Goal: Information Seeking & Learning: Learn about a topic

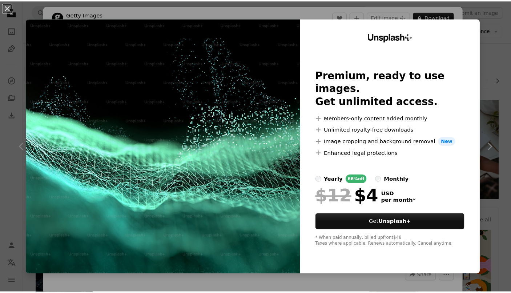
scroll to position [2466, 0]
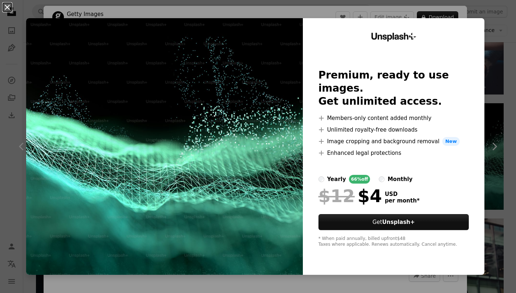
click at [8, 10] on button "An X shape" at bounding box center [7, 7] width 9 height 9
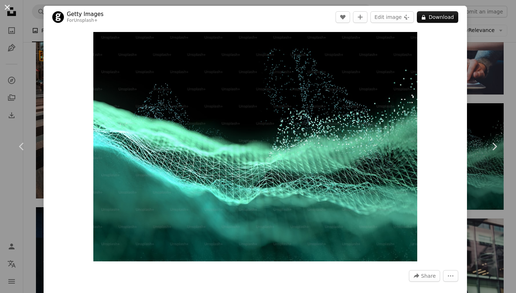
click at [7, 7] on button "An X shape" at bounding box center [7, 7] width 9 height 9
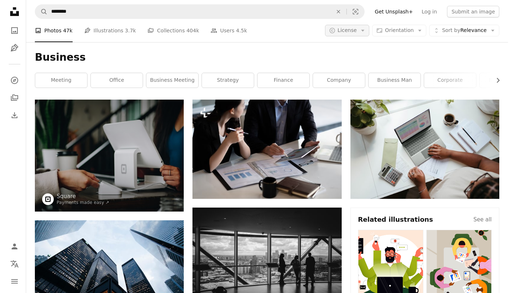
scroll to position [4337, 0]
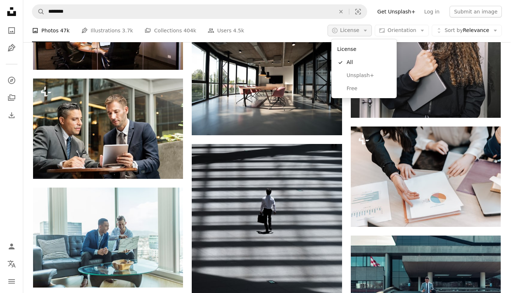
click at [369, 31] on icon "Arrow down" at bounding box center [365, 30] width 7 height 7
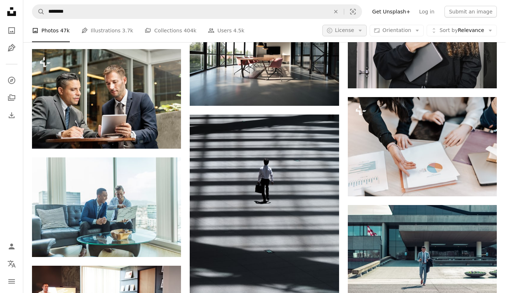
click at [363, 31] on icon "Arrow down" at bounding box center [360, 30] width 7 height 7
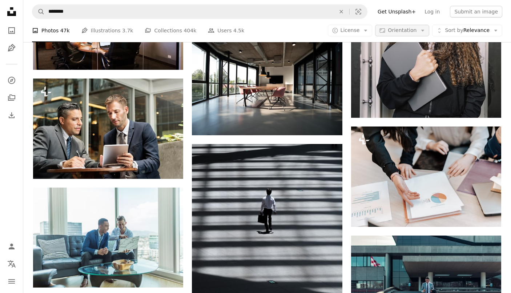
click at [412, 30] on span "Orientation" at bounding box center [401, 30] width 29 height 6
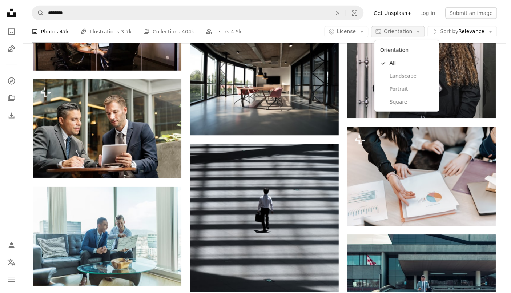
click at [412, 30] on span "Orientation" at bounding box center [401, 30] width 29 height 6
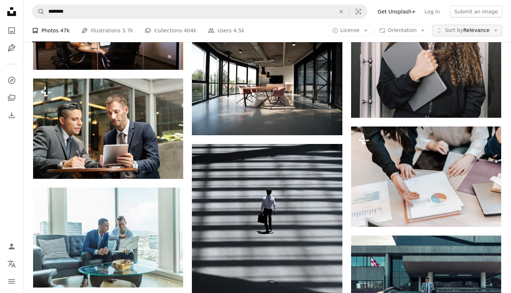
click at [477, 30] on span "Sort by Relevance" at bounding box center [466, 30] width 45 height 7
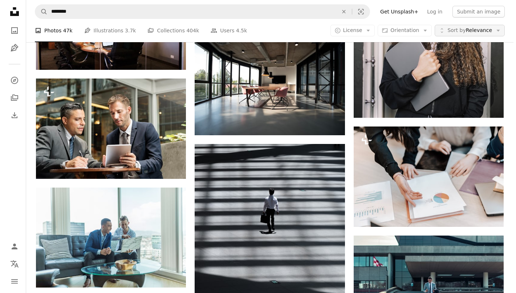
scroll to position [0, 0]
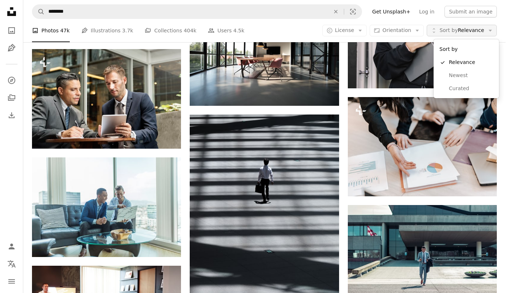
click at [476, 30] on span "Sort by Relevance" at bounding box center [461, 30] width 45 height 7
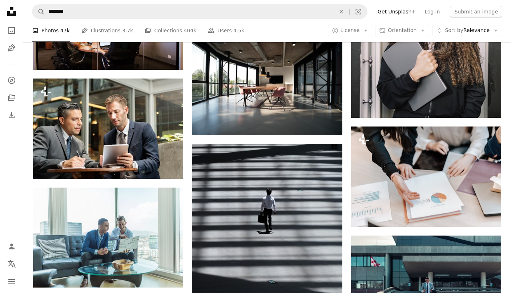
scroll to position [168, 0]
click at [13, 265] on icon "Localization icon" at bounding box center [11, 263] width 9 height 9
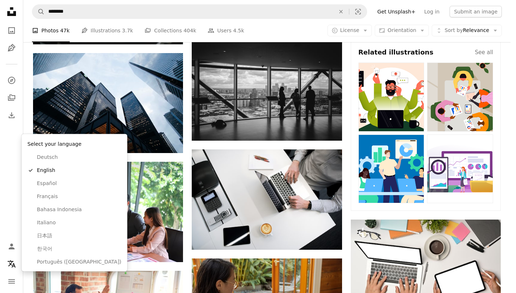
click at [5, 187] on body "Unsplash logo Unsplash Home A photo Pen Tool A compass A stack of folders Downl…" at bounding box center [255, 146] width 511 height 293
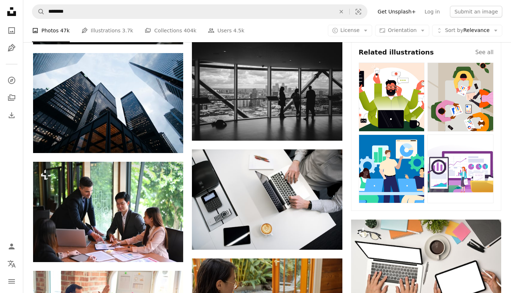
scroll to position [121, 0]
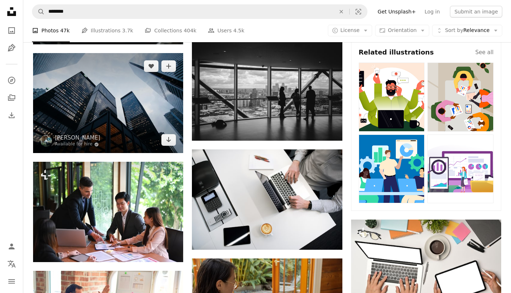
click at [110, 150] on img at bounding box center [108, 103] width 150 height 100
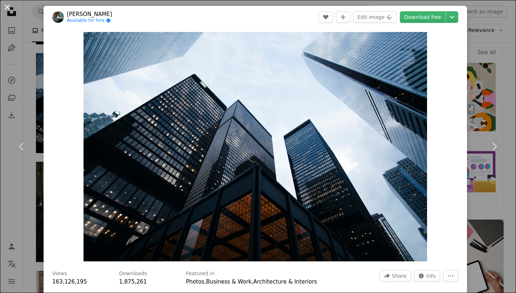
click at [7, 9] on button "An X shape" at bounding box center [7, 7] width 9 height 9
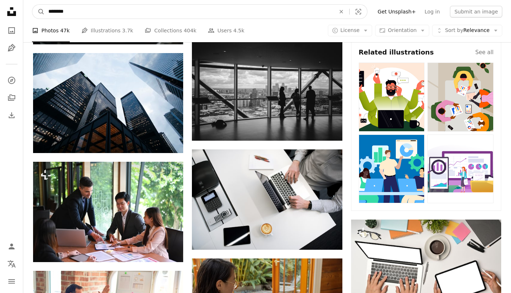
click at [79, 14] on input "********" at bounding box center [189, 12] width 288 height 14
type input "*"
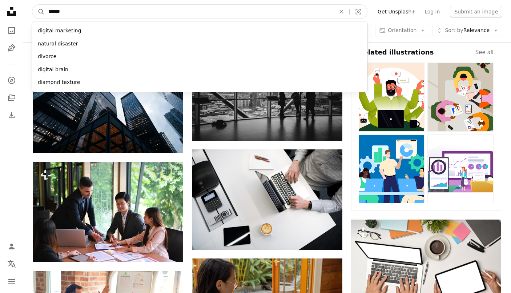
type input "**"
click button "A magnifying glass" at bounding box center [38, 12] width 12 height 14
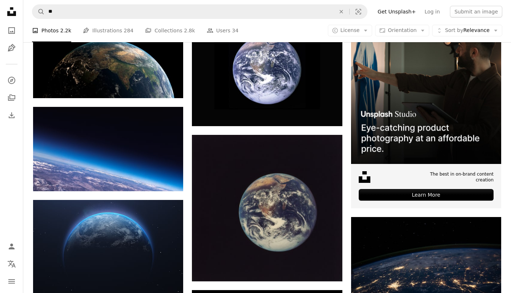
scroll to position [773, 0]
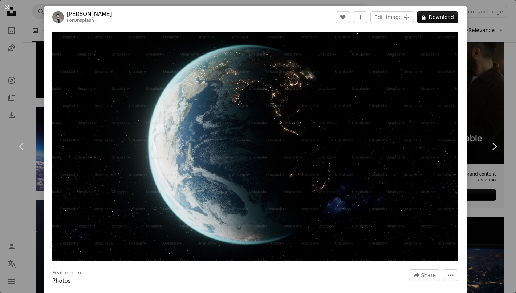
click at [9, 8] on button "An X shape" at bounding box center [7, 7] width 9 height 9
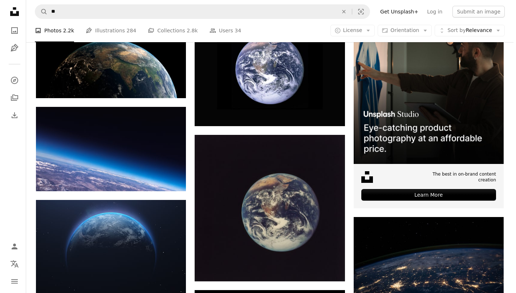
scroll to position [29, 0]
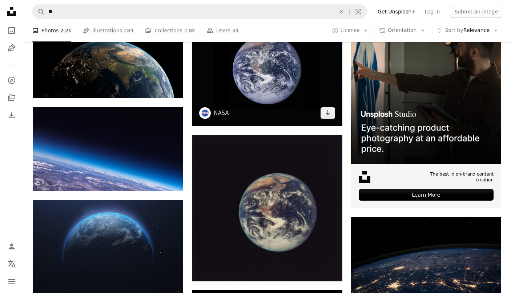
click at [277, 126] on img at bounding box center [267, 69] width 150 height 113
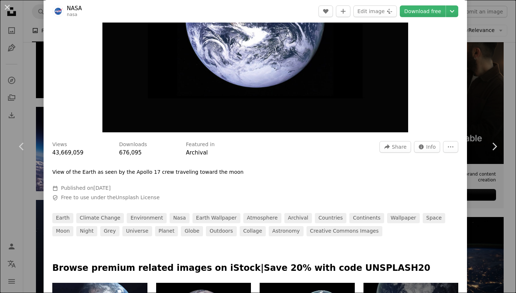
scroll to position [161, 0]
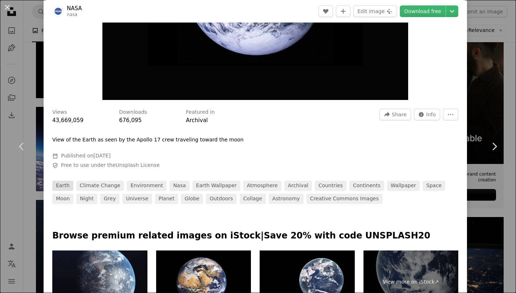
click at [66, 187] on link "earth" at bounding box center [62, 185] width 21 height 10
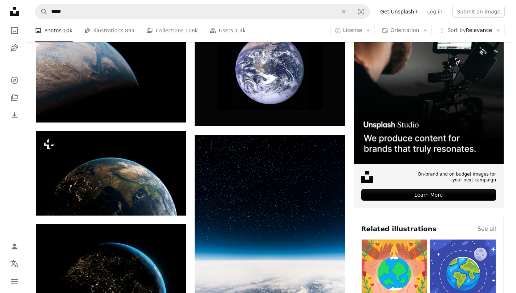
scroll to position [438, 0]
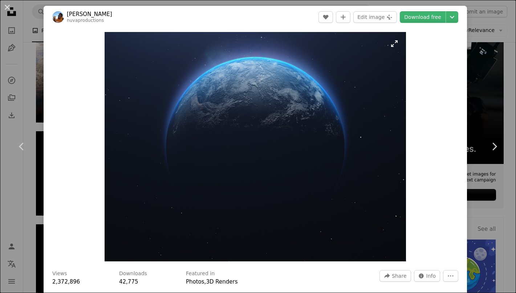
click at [260, 114] on img "Zoom in on this image" at bounding box center [256, 146] width 302 height 229
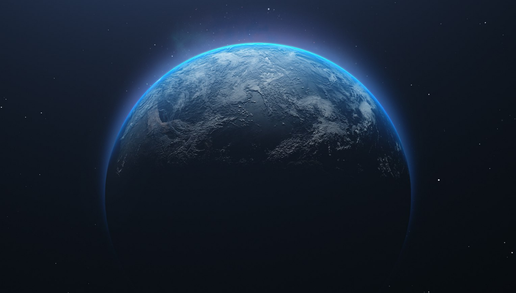
scroll to position [46, 0]
